Goal: Task Accomplishment & Management: Manage account settings

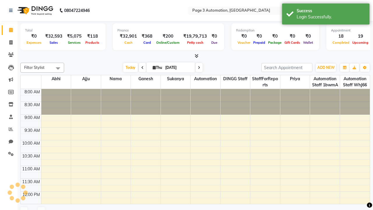
select select "en"
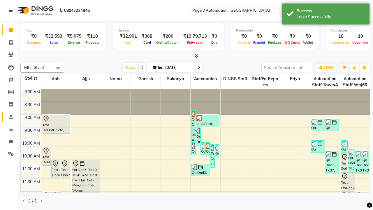
click at [9, 116] on span at bounding box center [11, 117] width 10 height 7
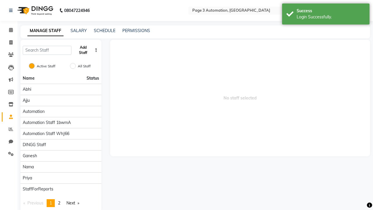
click at [83, 50] on button "Add Staff" at bounding box center [83, 50] width 19 height 15
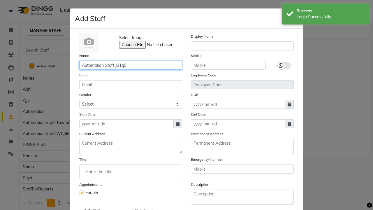
type input "Automation Staff J31q0"
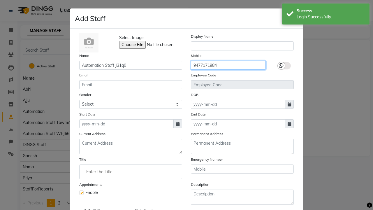
type input "9477171984"
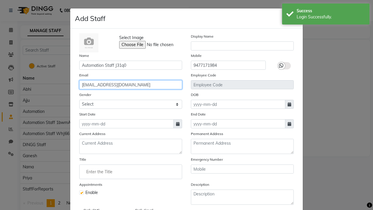
type input "[EMAIL_ADDRESS][DOMAIN_NAME]"
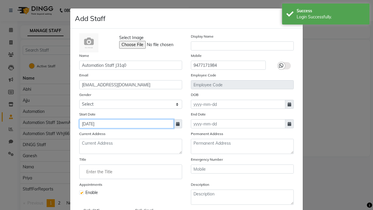
type input "[DATE]"
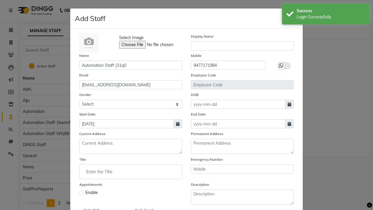
checkbox input "false"
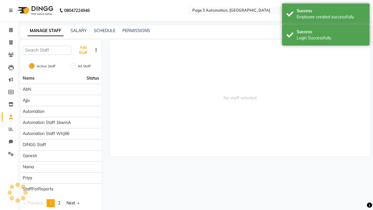
scroll to position [47, 0]
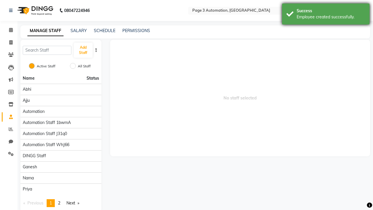
click at [325, 15] on div "Employee created successfully." at bounding box center [330, 17] width 68 height 6
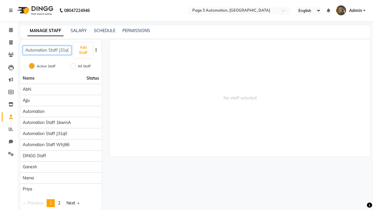
scroll to position [0, 1]
type input "Automation Staff J31q0"
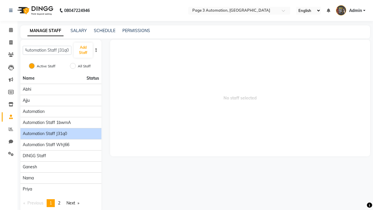
click at [61, 130] on span "Automation Staff J31q0" at bounding box center [45, 133] width 44 height 6
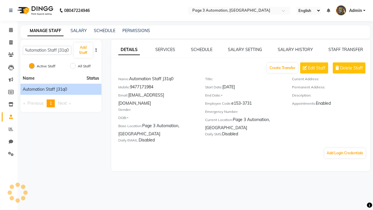
scroll to position [0, 0]
click at [245, 49] on link "SALARY SETTING" at bounding box center [245, 49] width 34 height 5
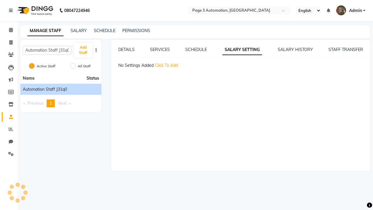
click at [166, 65] on span "Click To Add" at bounding box center [166, 65] width 23 height 5
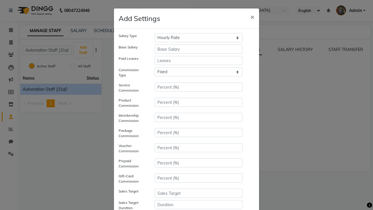
select select "monthly"
type input "10000"
type input "3"
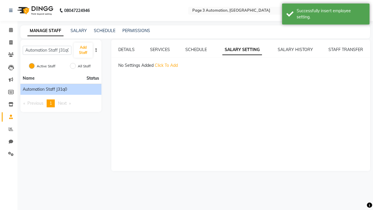
scroll to position [61, 0]
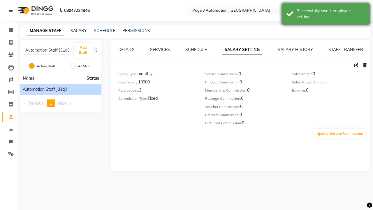
click at [325, 15] on div "Successfully insert employee setting." at bounding box center [330, 14] width 68 height 12
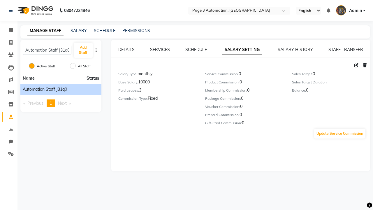
click at [356, 65] on icon at bounding box center [356, 65] width 4 height 4
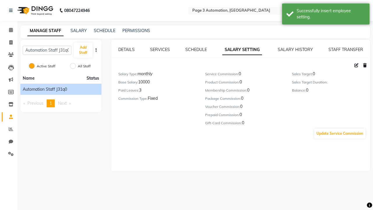
select select "monthly"
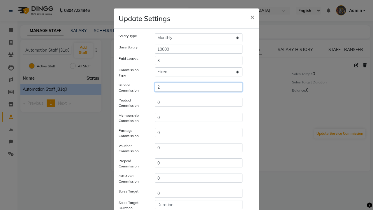
type input "2"
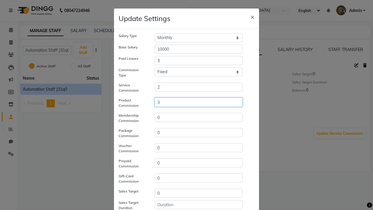
type input "3"
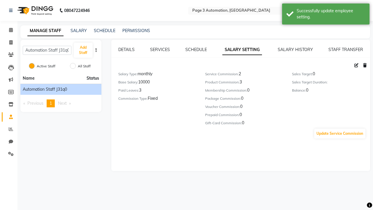
click at [325, 15] on div "Successfully update employee setting." at bounding box center [330, 14] width 68 height 12
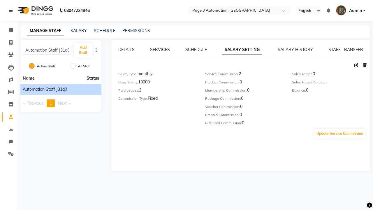
click at [364, 65] on icon at bounding box center [364, 65] width 3 height 4
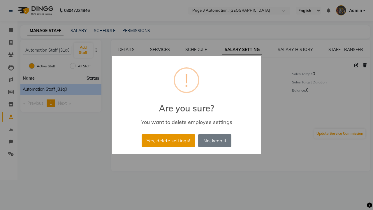
click at [168, 140] on button "Yes, delete settings!" at bounding box center [168, 140] width 54 height 13
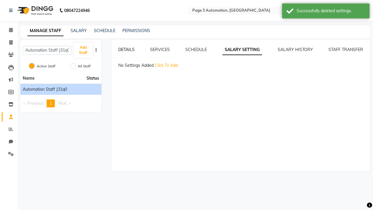
click at [325, 12] on div "Successfully deleted settings." at bounding box center [330, 11] width 68 height 6
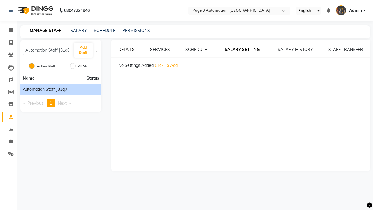
click at [126, 49] on link "DETAILS" at bounding box center [126, 49] width 16 height 5
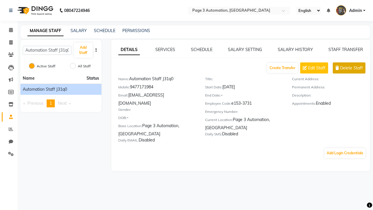
click at [351, 68] on span "Delete Staff" at bounding box center [351, 68] width 23 height 6
